Goal: Find specific page/section: Find specific page/section

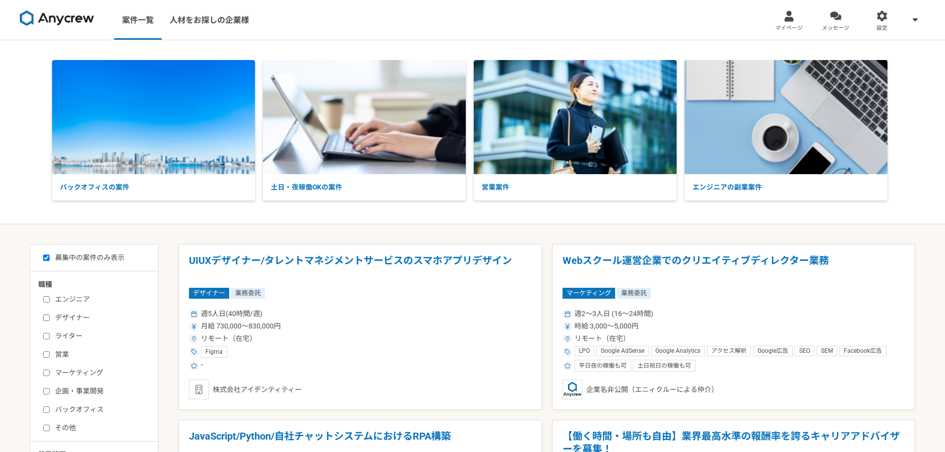
click at [45, 355] on input "営業" at bounding box center [46, 354] width 6 height 6
checkbox input "true"
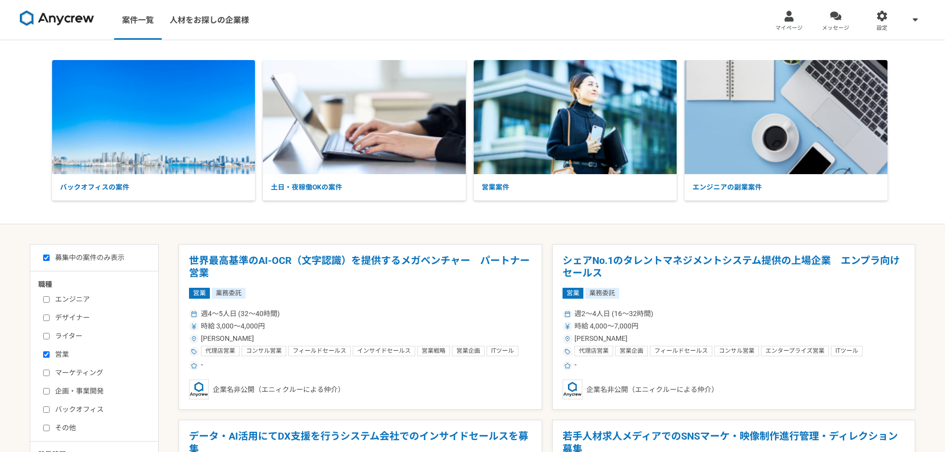
click at [47, 370] on input "マーケティング" at bounding box center [46, 373] width 6 height 6
checkbox input "true"
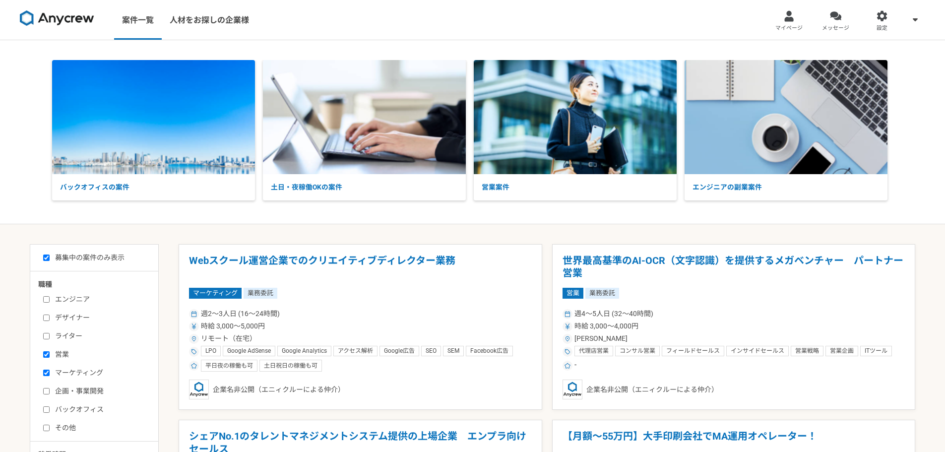
click at [49, 392] on input "企画・事業開発" at bounding box center [46, 391] width 6 height 6
checkbox input "true"
click at [51, 411] on label "バックオフィス" at bounding box center [100, 409] width 114 height 10
click at [50, 411] on input "バックオフィス" at bounding box center [46, 409] width 6 height 6
checkbox input "true"
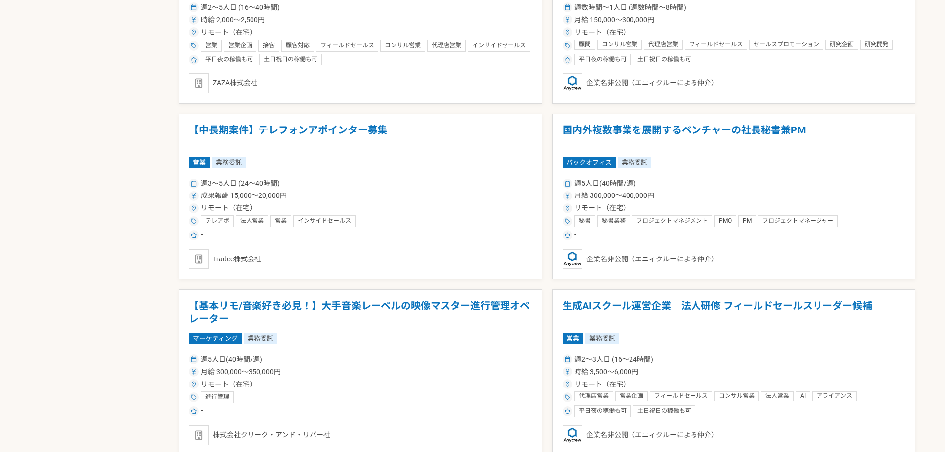
scroll to position [1687, 0]
